Goal: Information Seeking & Learning: Find specific page/section

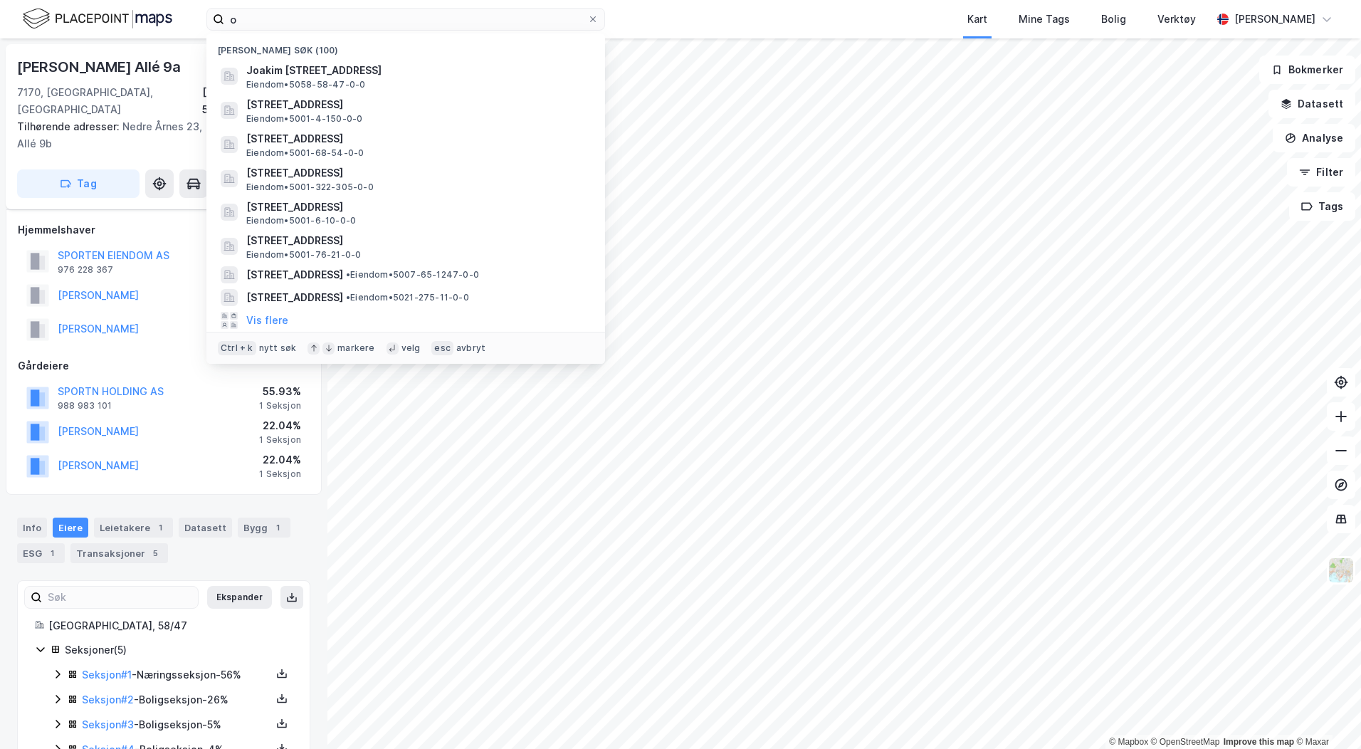
scroll to position [53, 0]
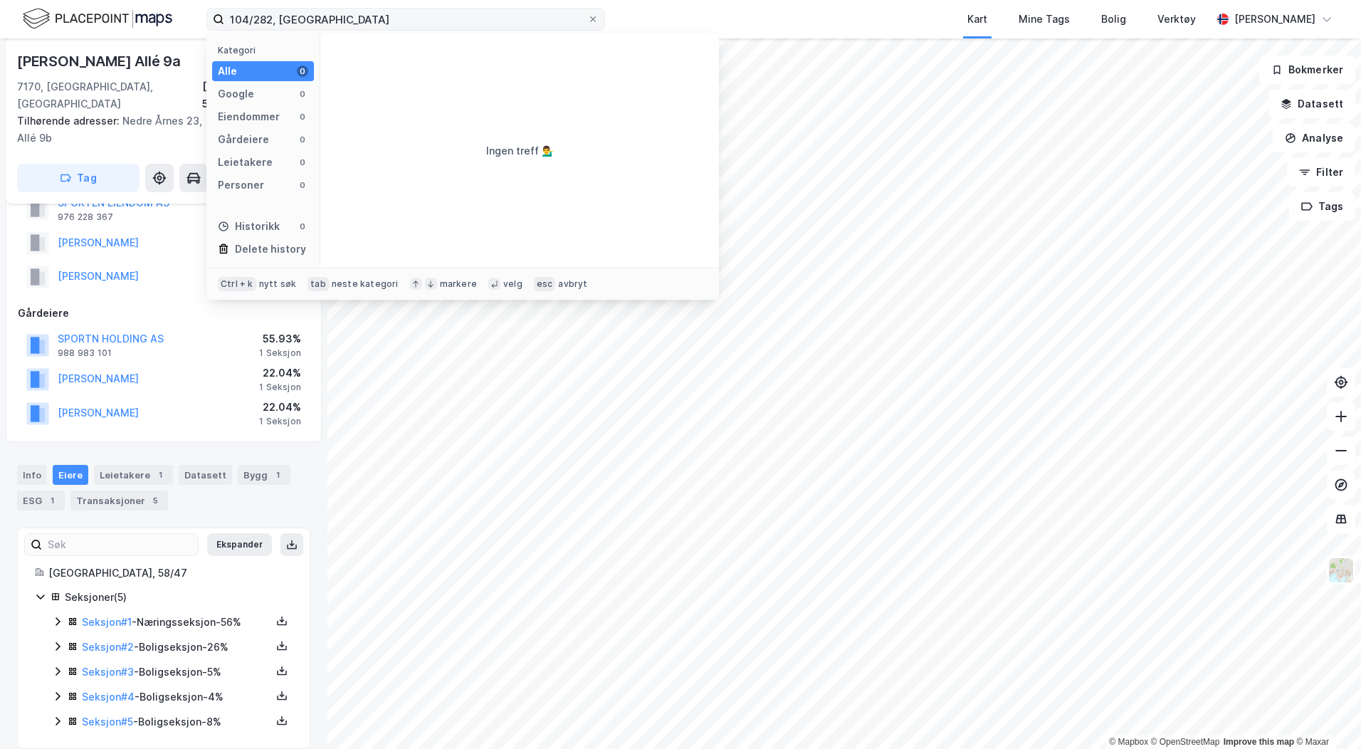
click at [290, 20] on input "104/282, [GEOGRAPHIC_DATA]" at bounding box center [405, 19] width 363 height 21
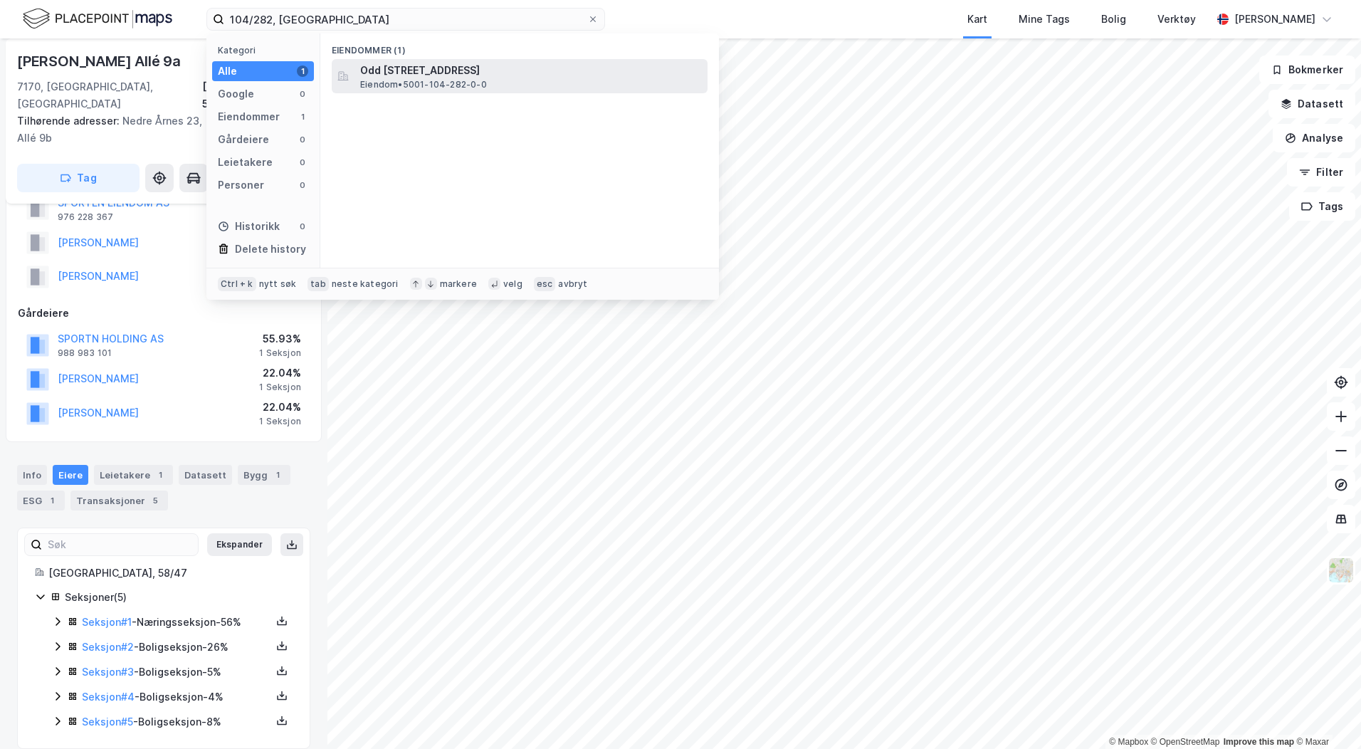
click at [431, 59] on div "Odd [STREET_ADDRESS] • 5001-104-282-0-0" at bounding box center [520, 76] width 376 height 34
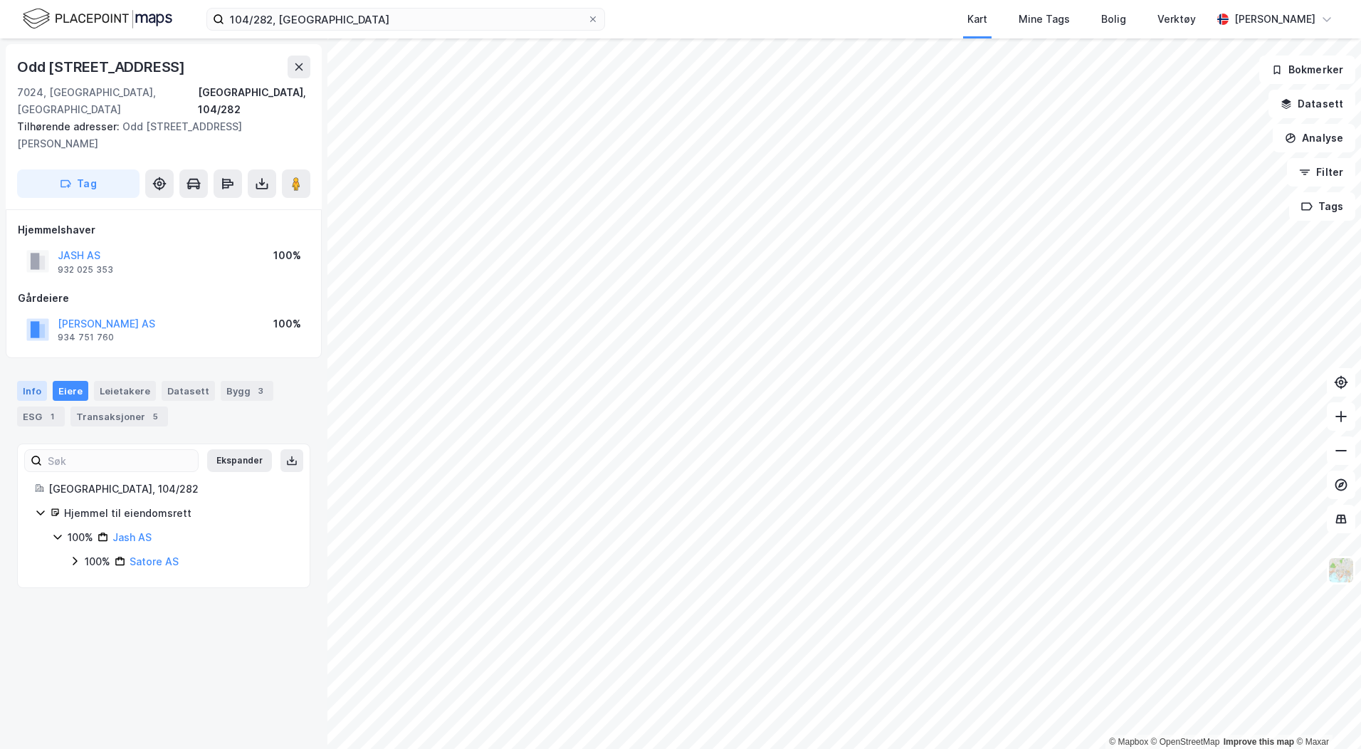
click at [21, 381] on div "Info" at bounding box center [32, 391] width 30 height 20
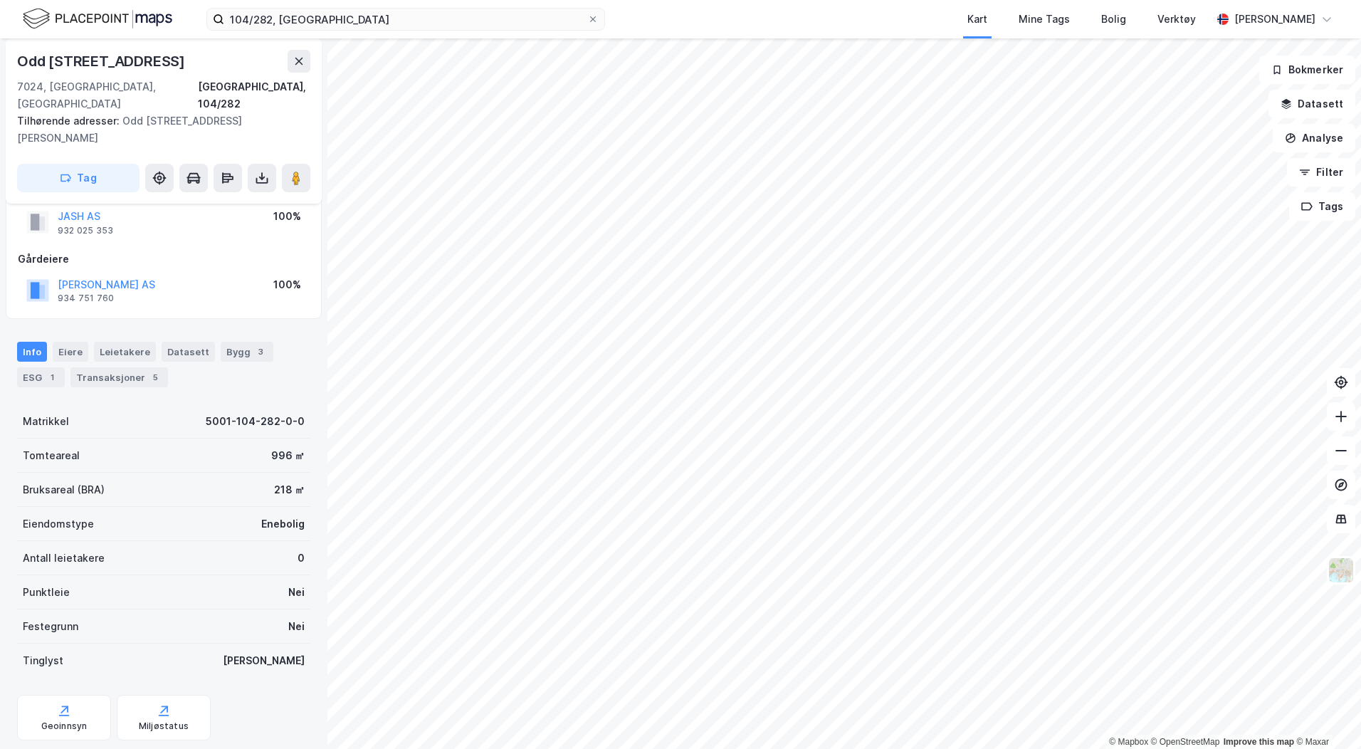
scroll to position [60, 0]
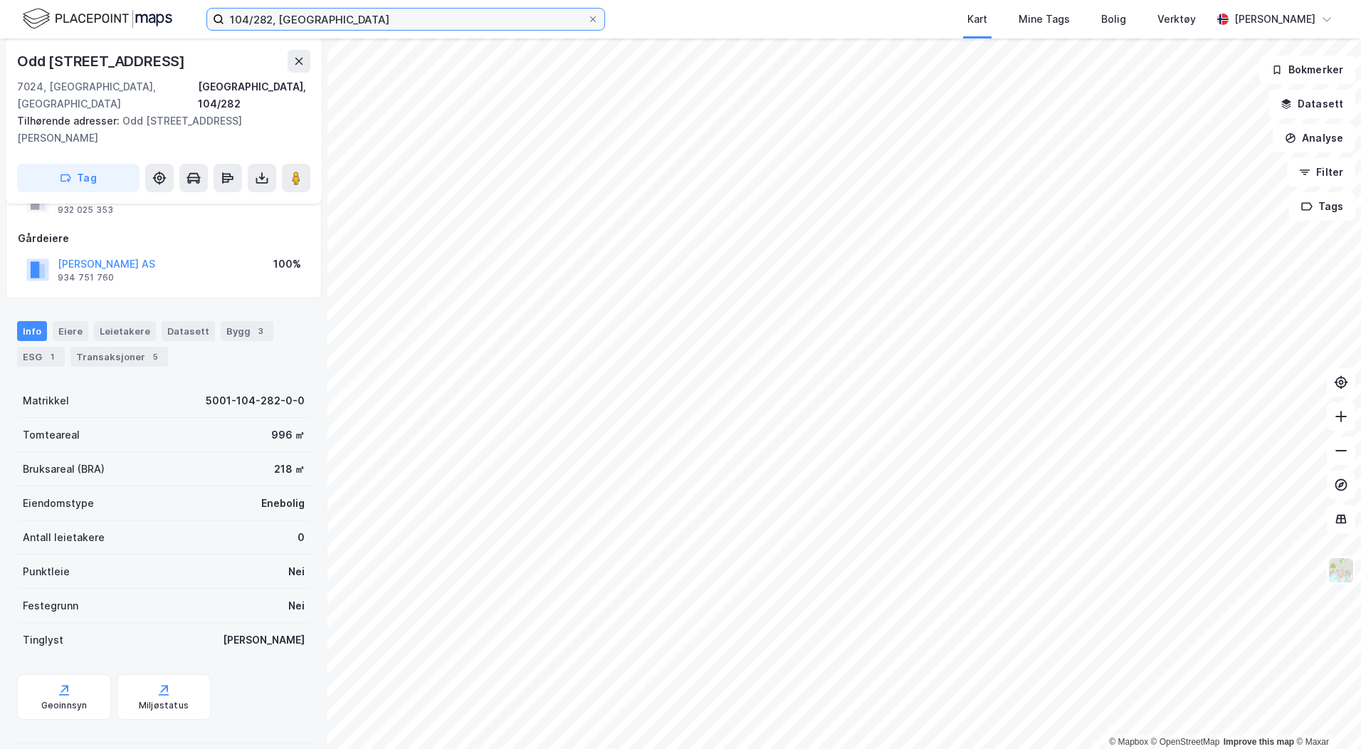
click at [322, 20] on input "104/282, [GEOGRAPHIC_DATA]" at bounding box center [405, 19] width 363 height 21
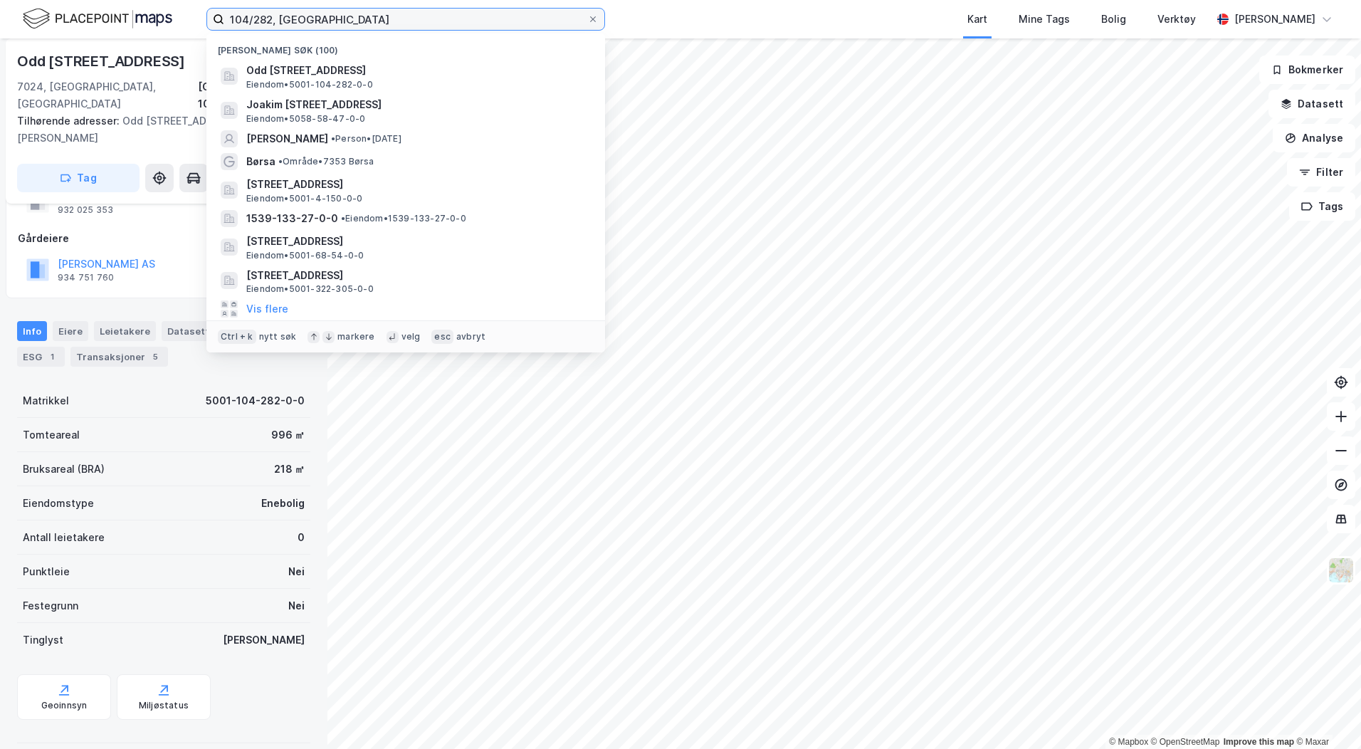
click at [322, 20] on input "104/282, [GEOGRAPHIC_DATA]" at bounding box center [405, 19] width 363 height 21
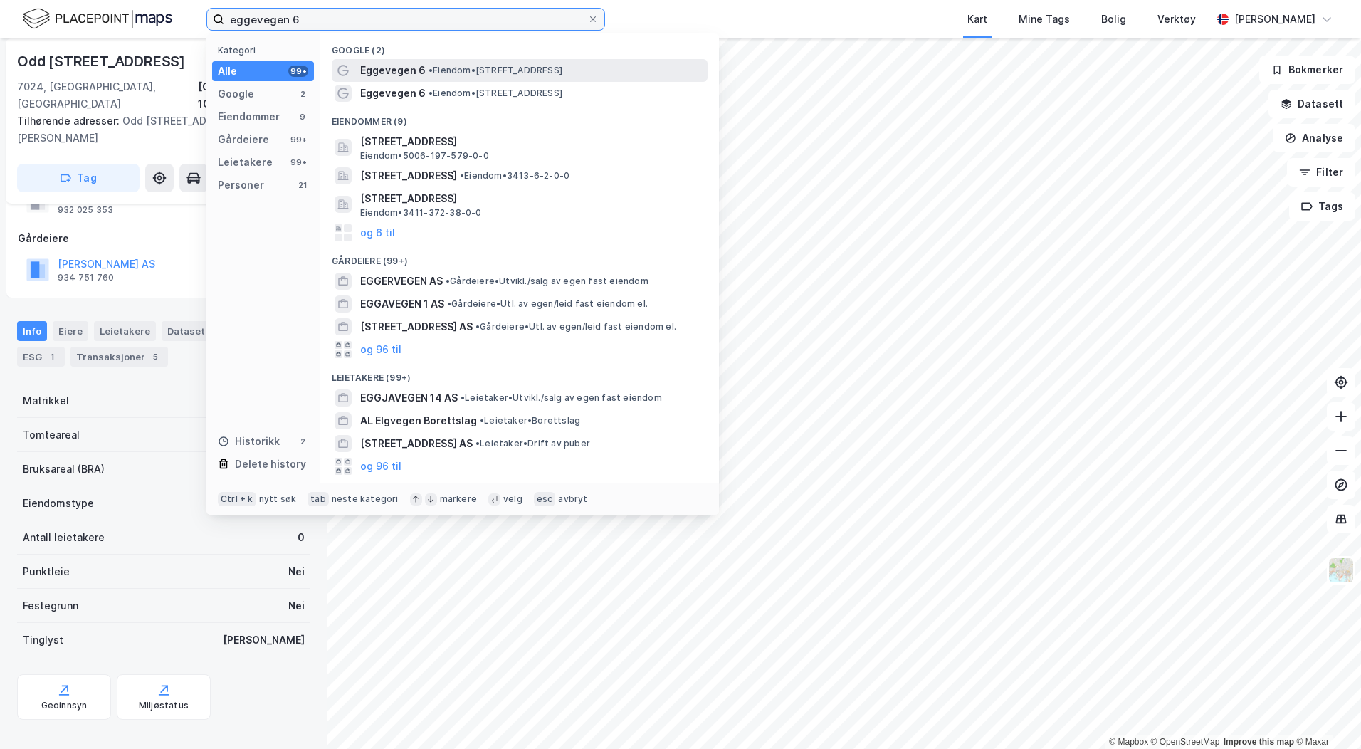
type input "eggevegen 6"
click at [394, 74] on span "Eggevegen 6" at bounding box center [392, 70] width 65 height 17
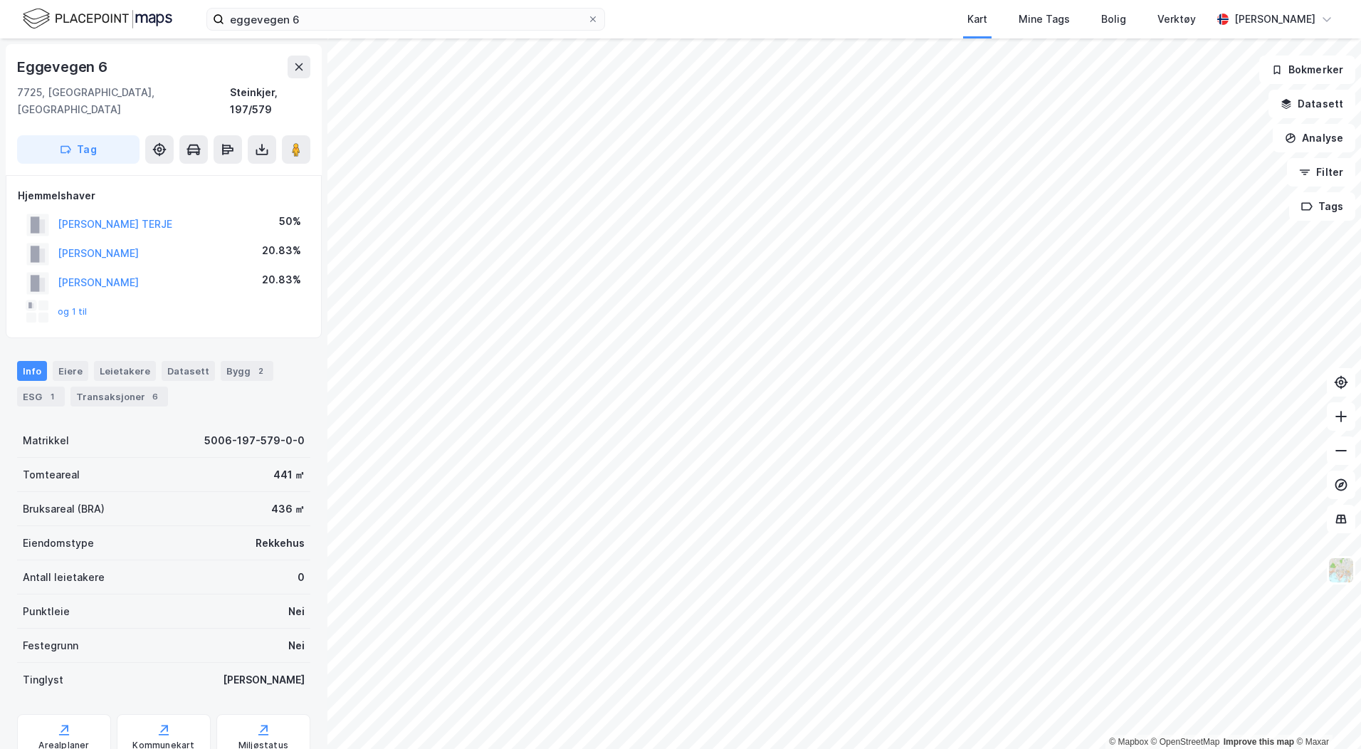
scroll to position [1, 0]
click at [0, 0] on button "og 1 til" at bounding box center [0, 0] width 0 height 0
